Goal: Information Seeking & Learning: Learn about a topic

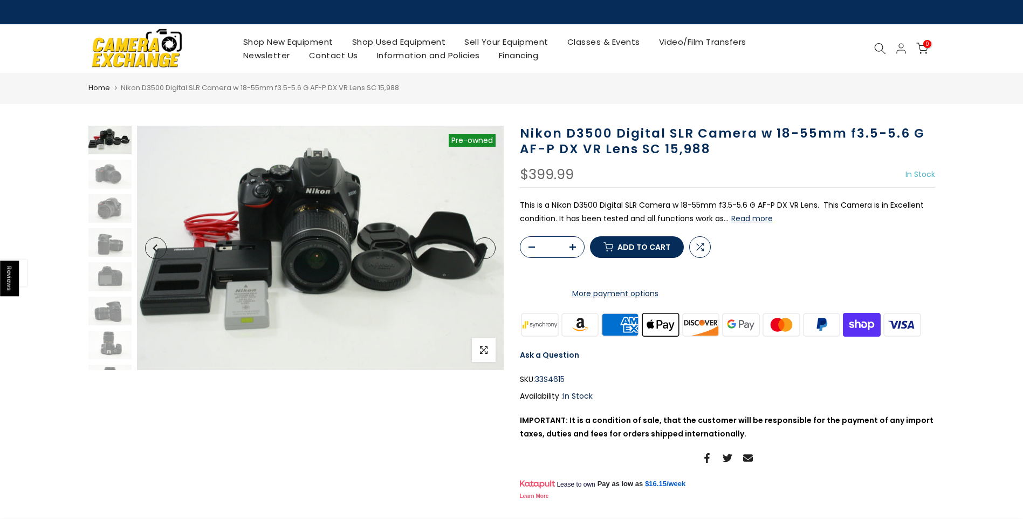
click at [761, 220] on button "Read more" at bounding box center [753, 219] width 42 height 10
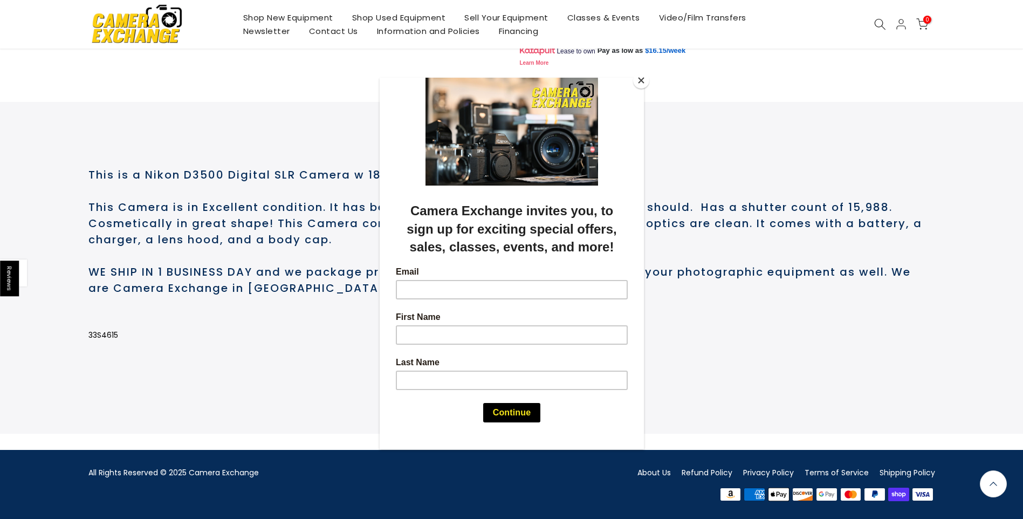
scroll to position [478, 0]
click at [639, 81] on button "Close" at bounding box center [641, 80] width 16 height 16
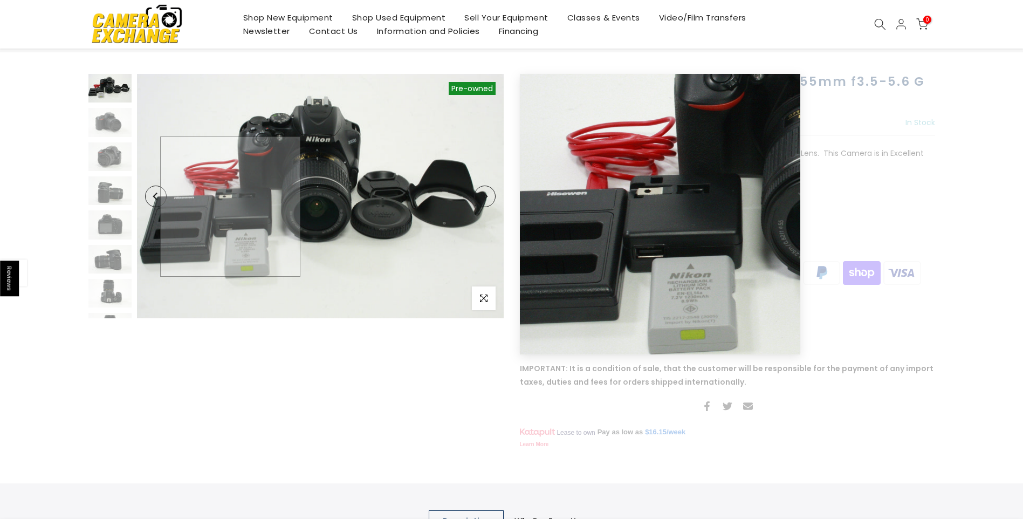
scroll to position [54, 0]
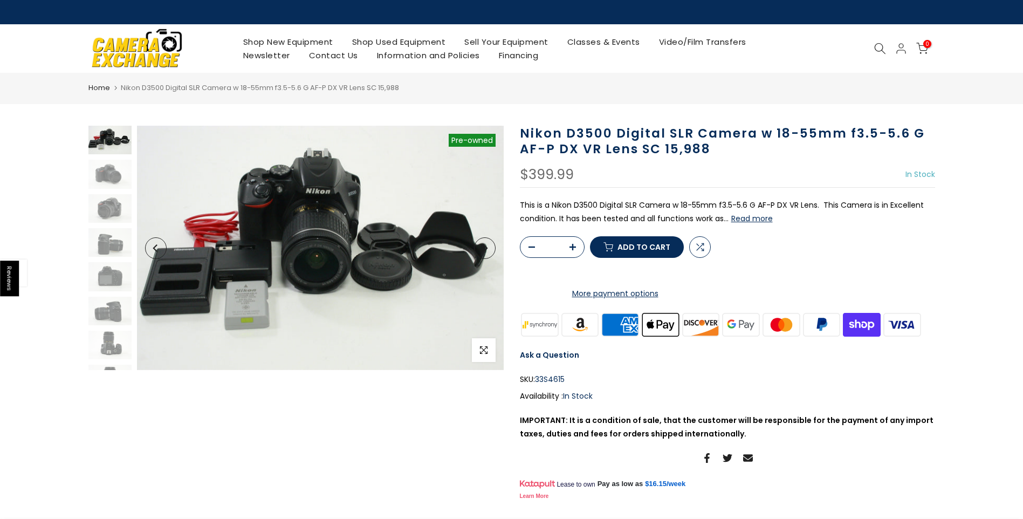
click at [768, 221] on button "Read more" at bounding box center [753, 219] width 42 height 10
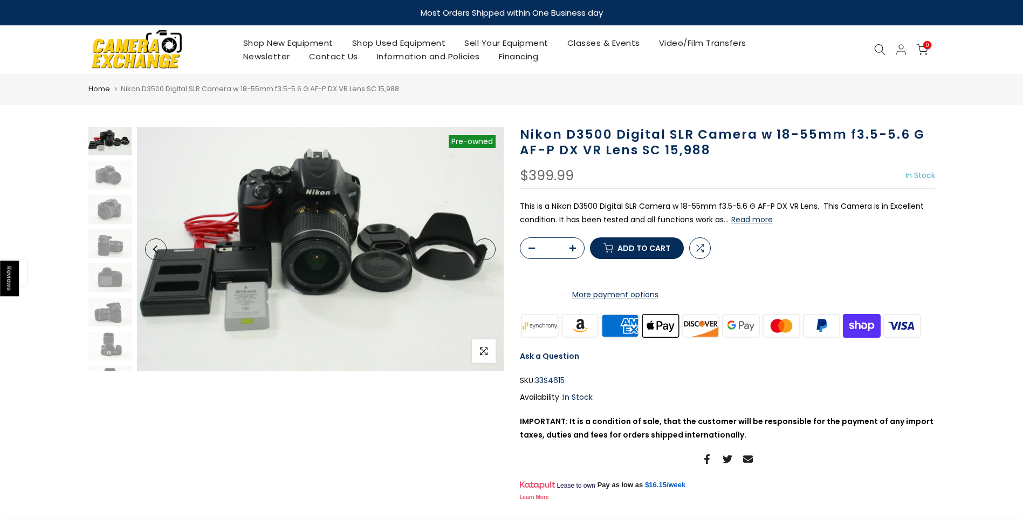
click at [744, 218] on button "Read more" at bounding box center [753, 220] width 42 height 10
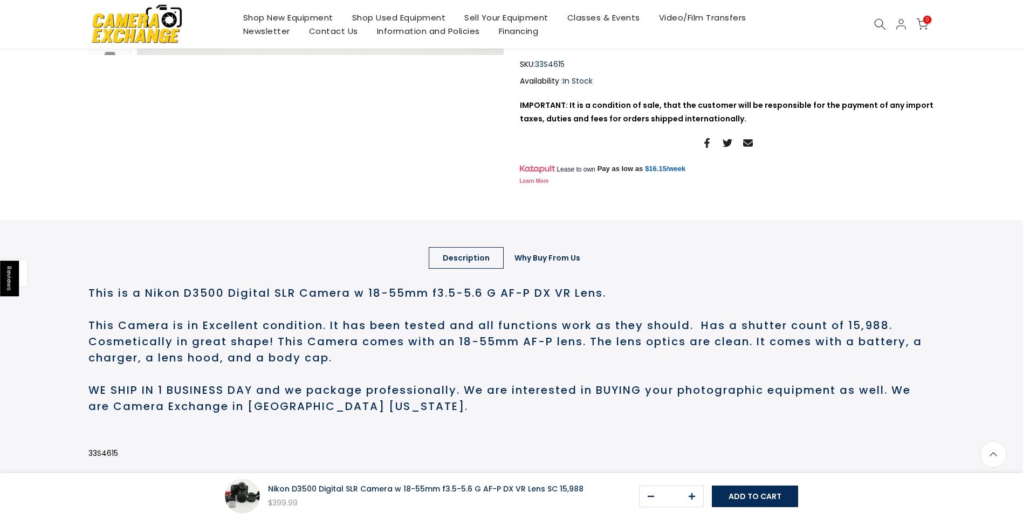
click at [549, 269] on link "Why Buy From Us" at bounding box center [548, 258] width 94 height 22
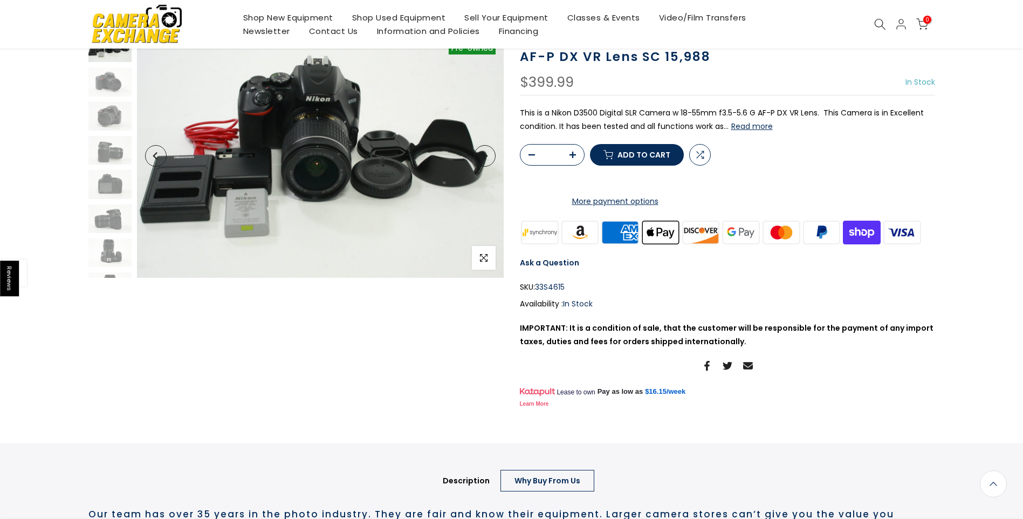
scroll to position [0, 0]
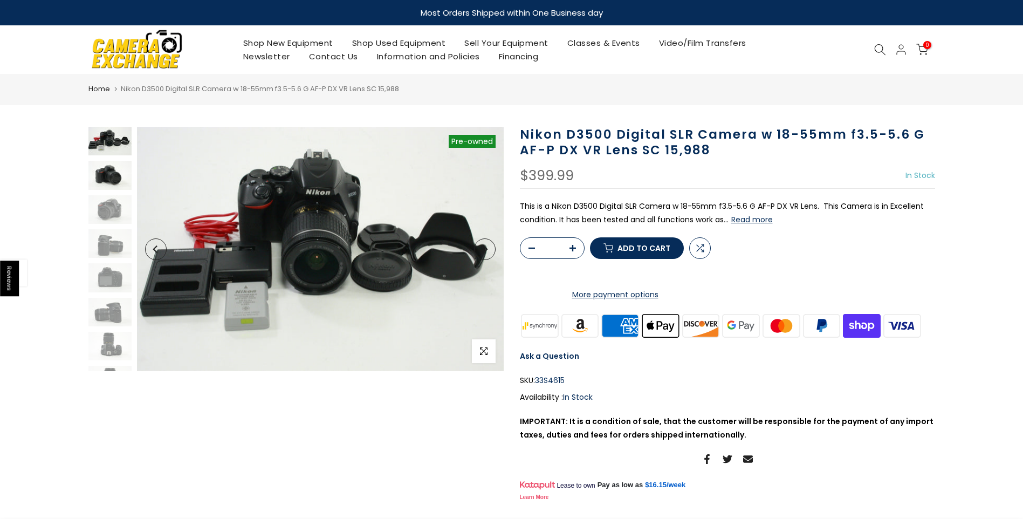
click at [108, 182] on img at bounding box center [109, 175] width 43 height 29
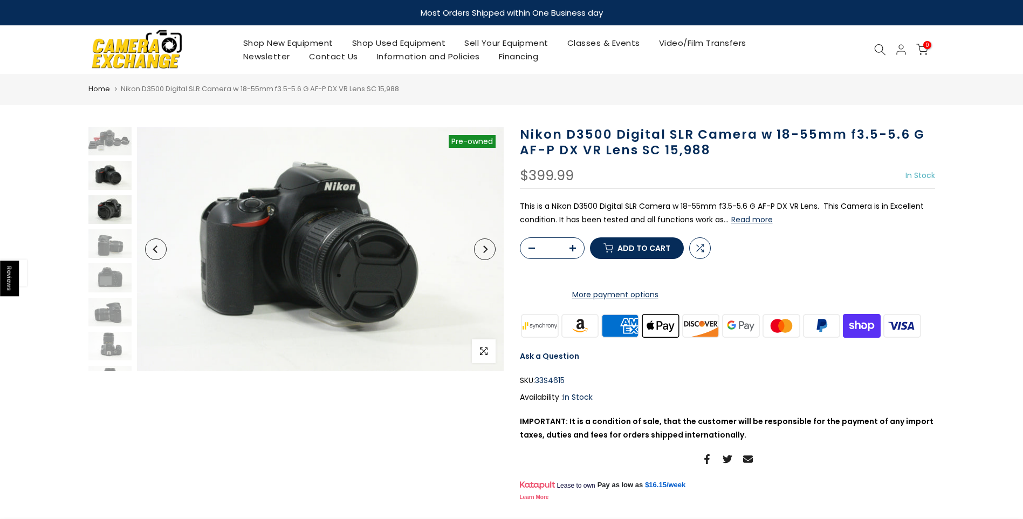
click at [105, 205] on img at bounding box center [109, 209] width 43 height 29
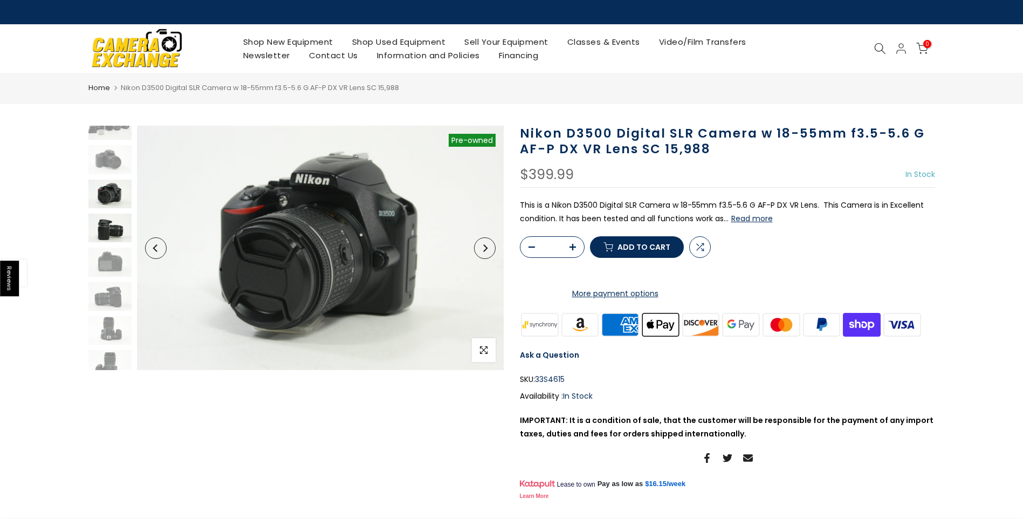
click at [106, 236] on img at bounding box center [109, 228] width 43 height 29
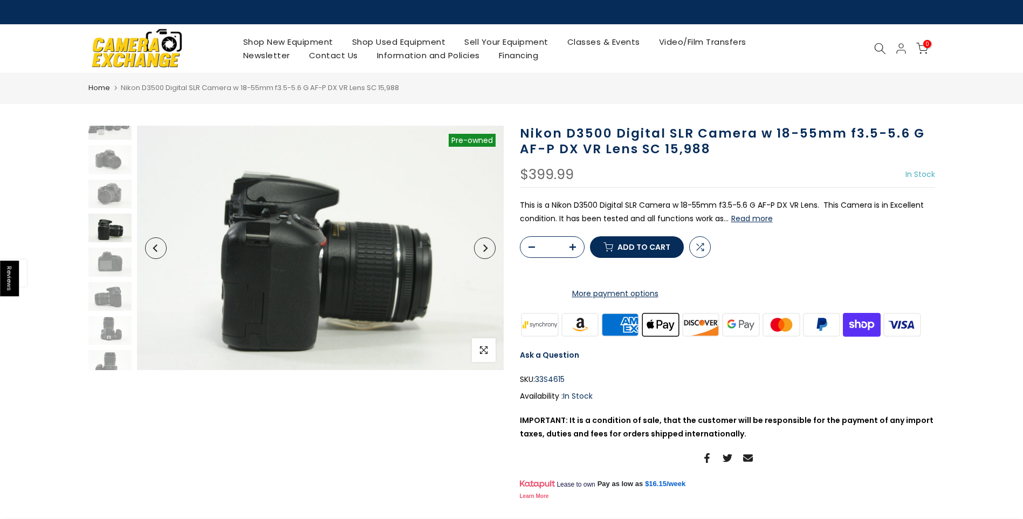
scroll to position [49, 0]
click at [110, 259] on img at bounding box center [109, 262] width 43 height 29
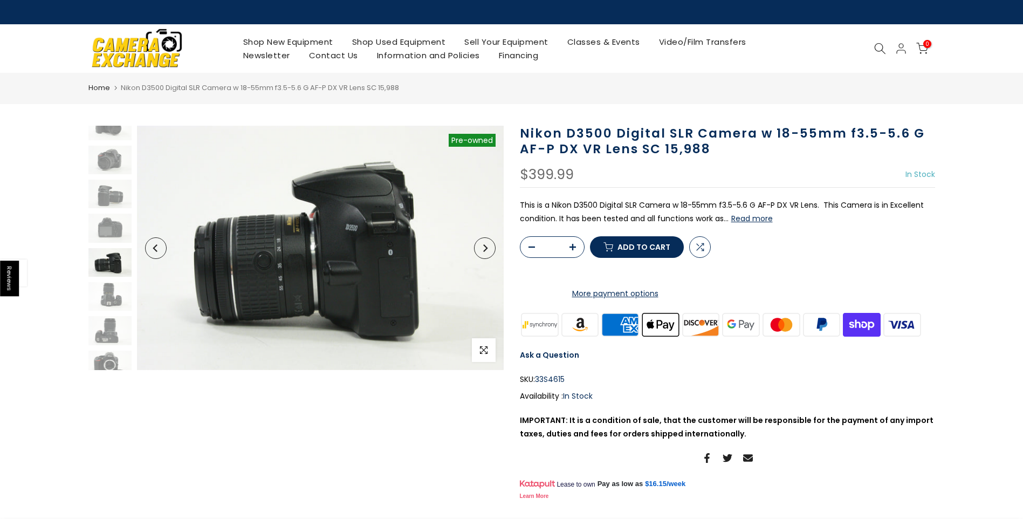
scroll to position [117, 0]
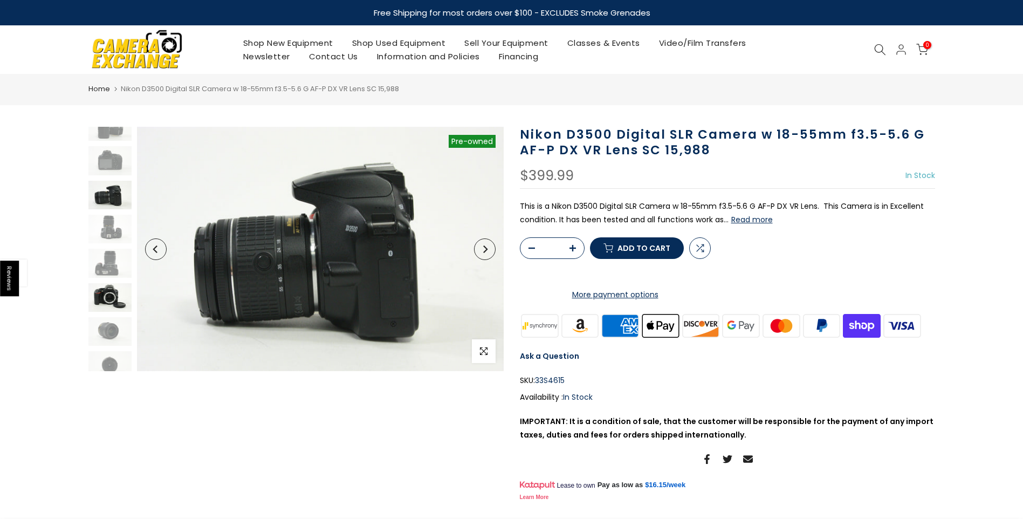
click at [111, 285] on img at bounding box center [109, 297] width 43 height 29
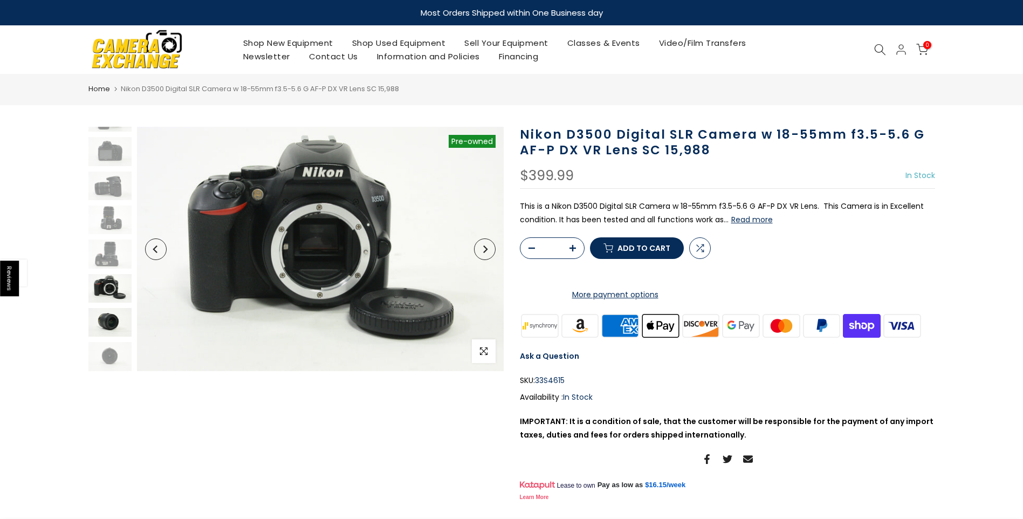
click at [110, 323] on img at bounding box center [109, 322] width 43 height 29
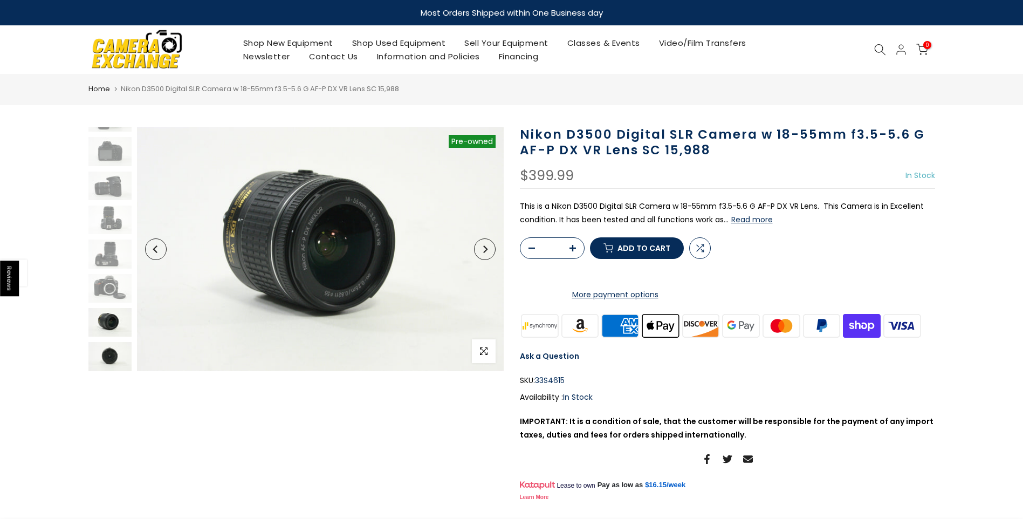
click at [106, 351] on img at bounding box center [109, 356] width 43 height 29
